Goal: Task Accomplishment & Management: Manage account settings

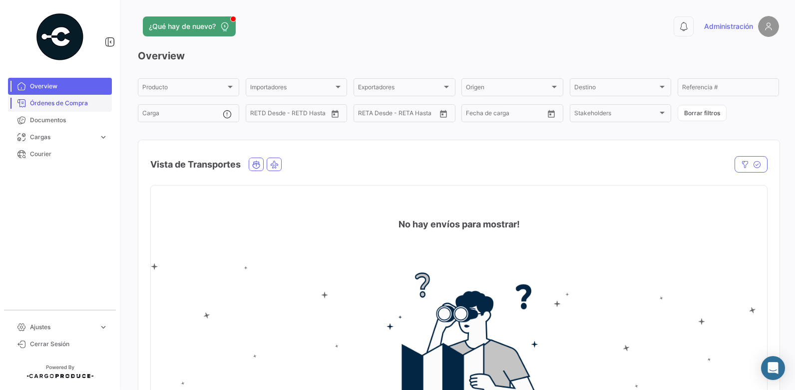
click at [61, 102] on span "Órdenes de Compra" at bounding box center [69, 103] width 78 height 9
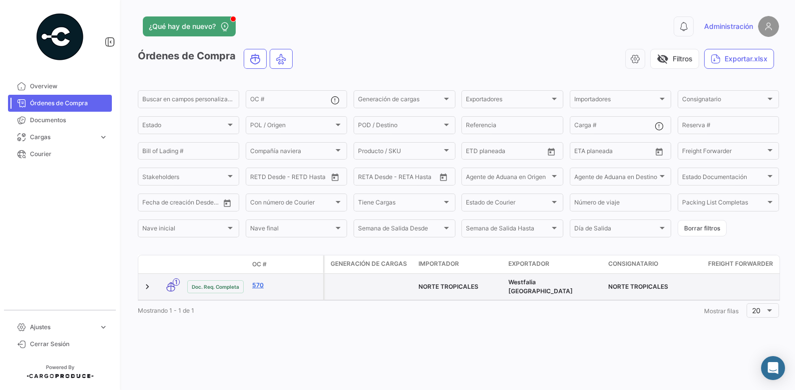
click at [257, 282] on link "570" at bounding box center [285, 285] width 67 height 9
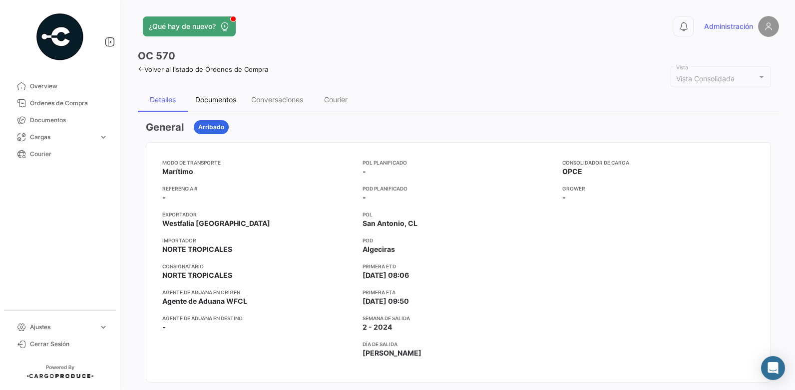
click at [231, 95] on div "Documentos" at bounding box center [215, 99] width 41 height 8
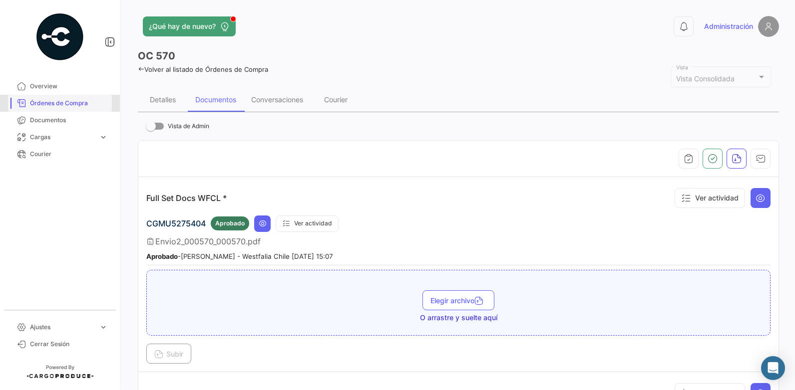
click at [79, 103] on span "Órdenes de Compra" at bounding box center [69, 103] width 78 height 9
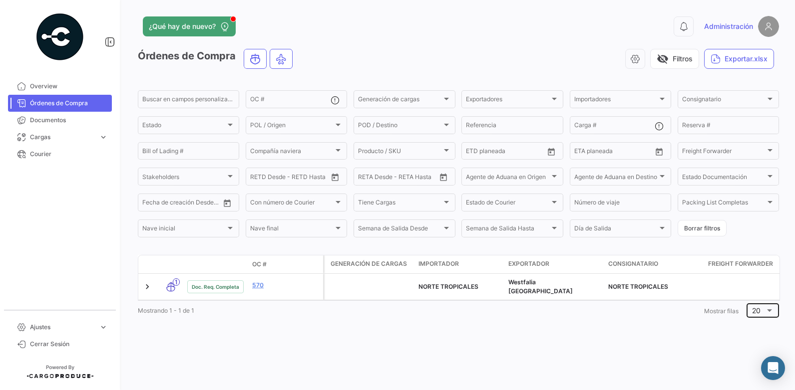
click at [757, 314] on span "20" at bounding box center [756, 311] width 8 height 8
click at [756, 354] on span "100" at bounding box center [766, 356] width 28 height 21
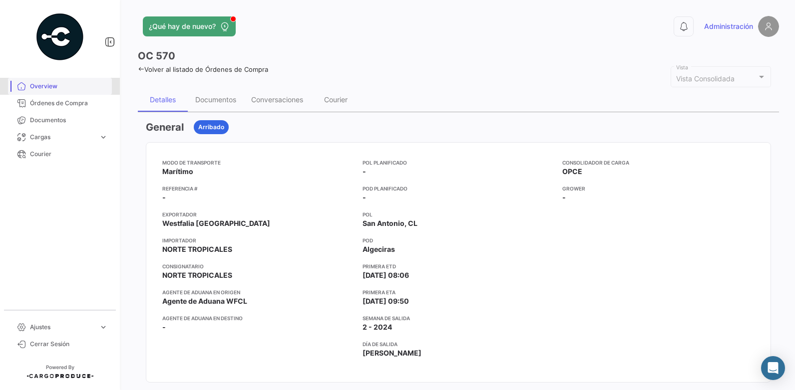
click at [41, 87] on span "Overview" at bounding box center [69, 86] width 78 height 9
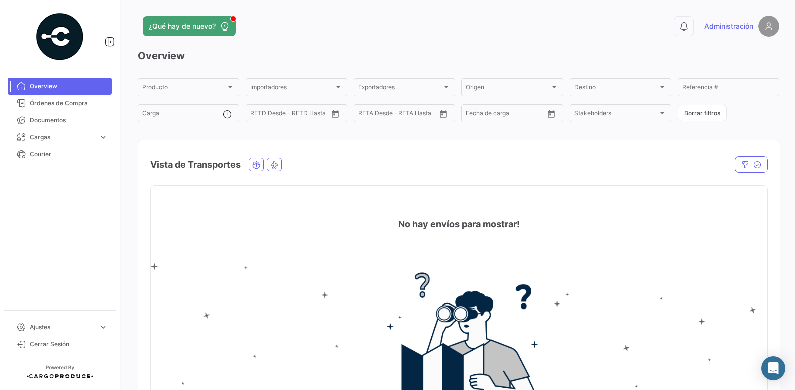
click at [441, 43] on app-header "¿Qué hay de nuevo? 0 Administración" at bounding box center [458, 32] width 641 height 33
